Goal: Task Accomplishment & Management: Manage account settings

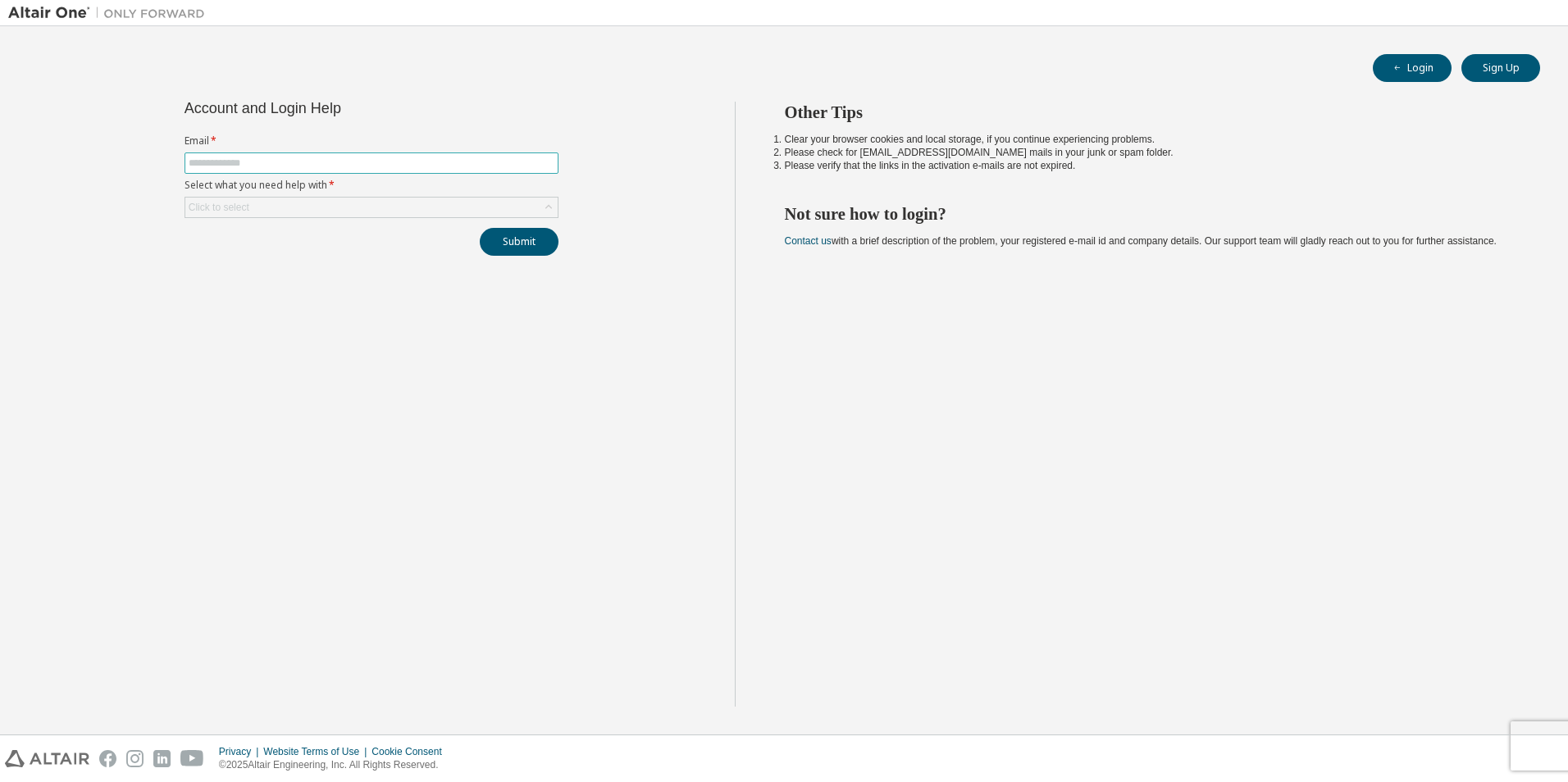
click at [214, 165] on input "text" at bounding box center [371, 163] width 365 height 13
type input "**********"
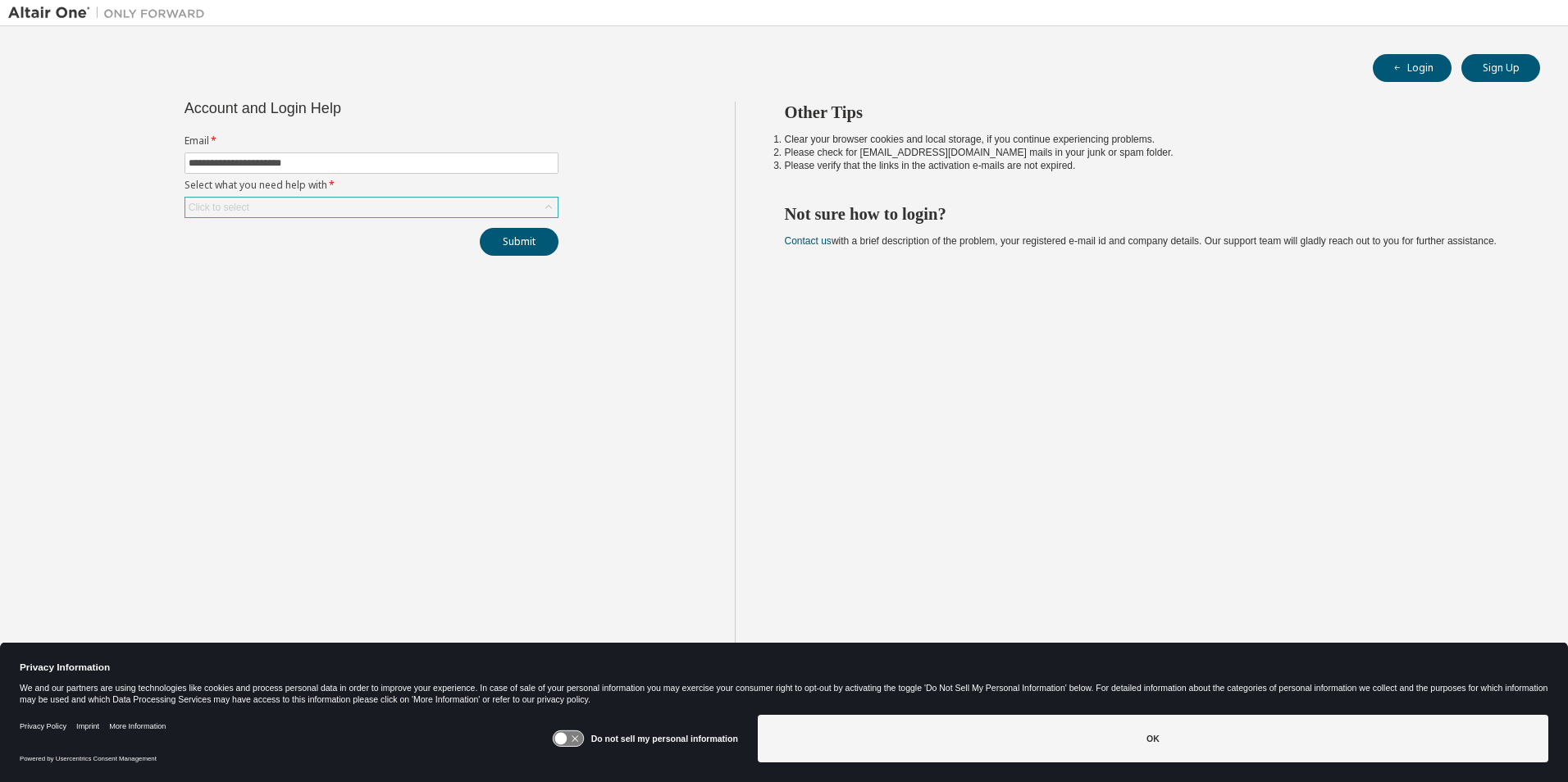
click at [249, 209] on div "Click to select" at bounding box center [218, 207] width 65 height 18
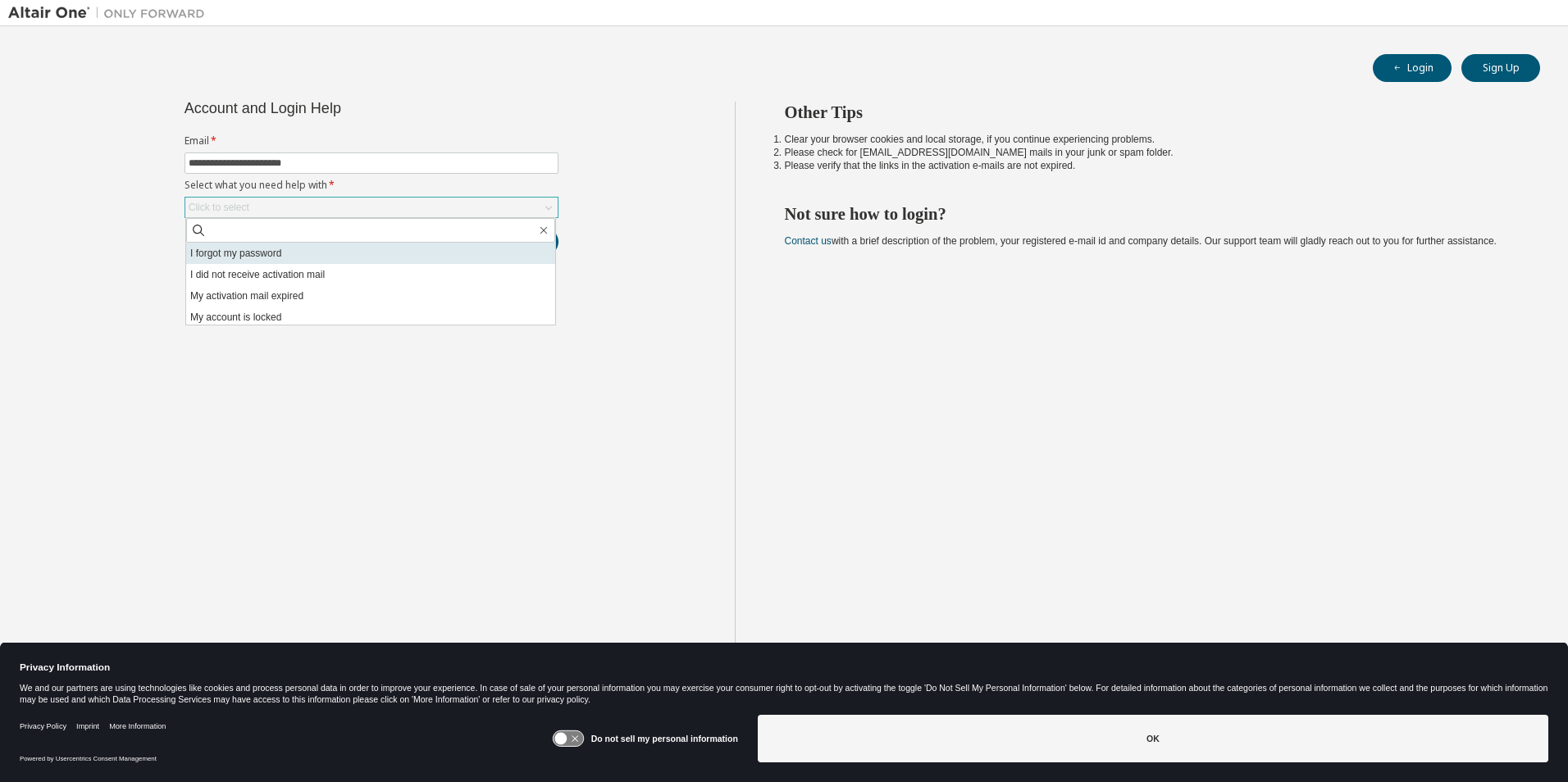
click at [255, 253] on li "I forgot my password" at bounding box center [370, 254] width 369 height 21
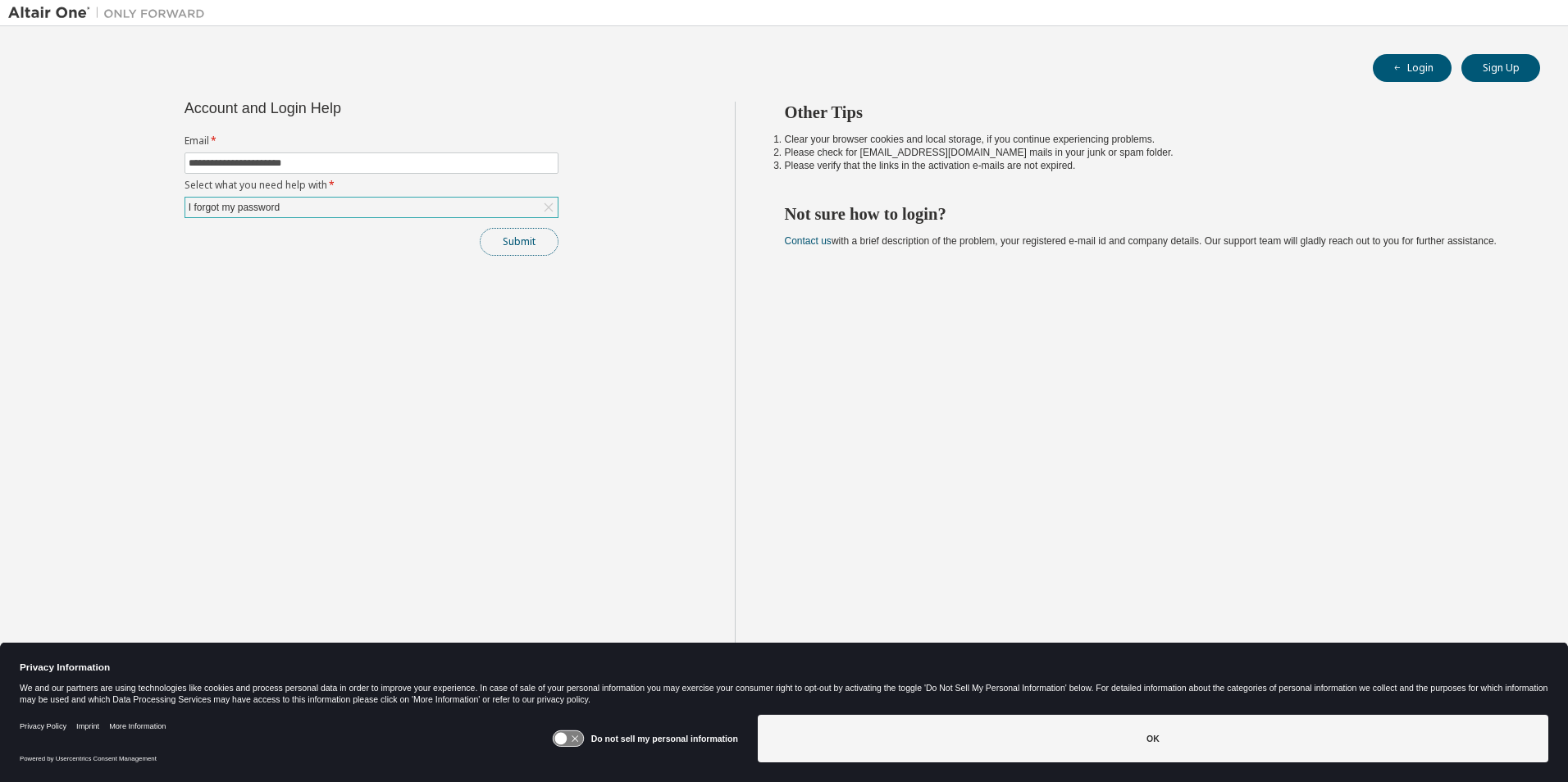
click at [511, 248] on button "Submit" at bounding box center [518, 242] width 79 height 28
drag, startPoint x: 856, startPoint y: 151, endPoint x: 940, endPoint y: 153, distance: 84.0
click at [940, 153] on li "Please check for [EMAIL_ADDRESS][DOMAIN_NAME] mails in your junk or spam folder." at bounding box center [1147, 153] width 727 height 13
copy li "[EMAIL_ADDRESS][DOMAIN_NAME]"
